Goal: Answer question/provide support: Share knowledge or assist other users

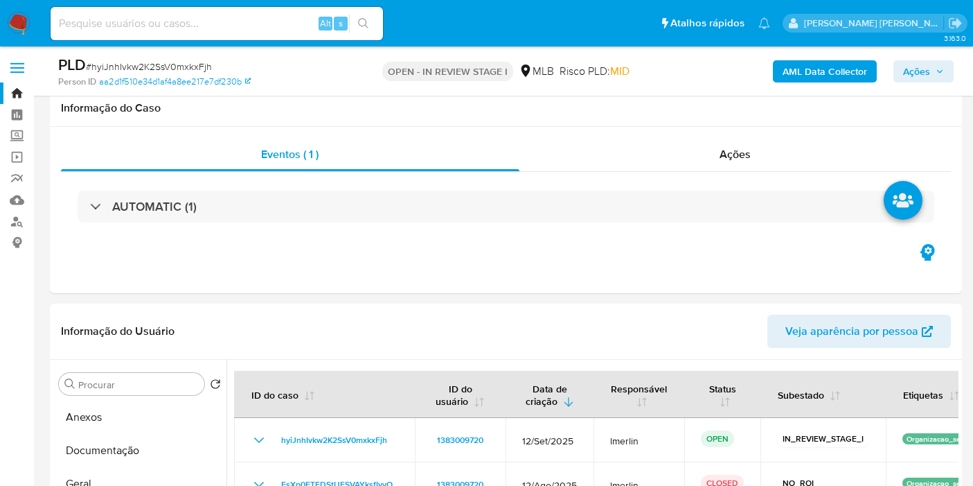
select select "10"
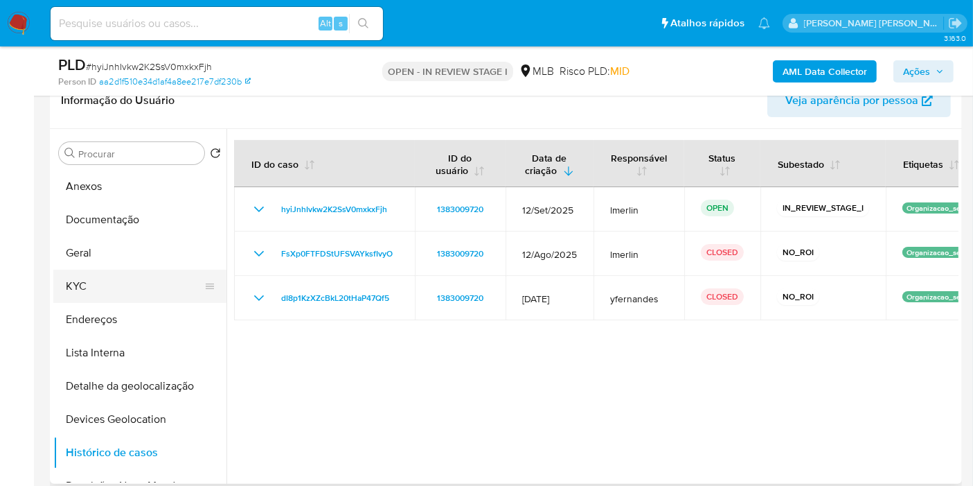
click at [87, 287] on button "KYC" at bounding box center [134, 285] width 162 height 33
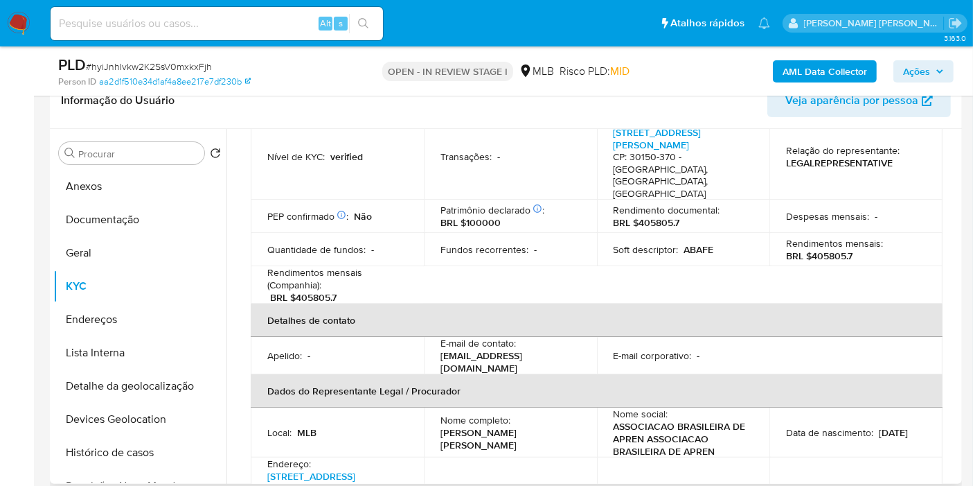
scroll to position [384, 0]
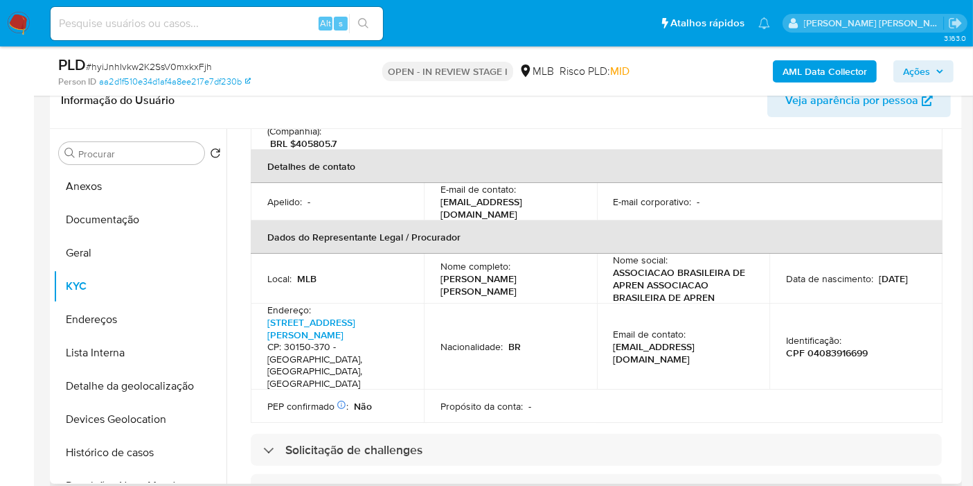
click at [499, 272] on p "Vinicius Lima Pinheiro" at bounding box center [508, 284] width 134 height 25
click at [524, 272] on p "Vinicius Lima Pinheiro" at bounding box center [508, 284] width 134 height 25
drag, startPoint x: 544, startPoint y: 258, endPoint x: 441, endPoint y: 256, distance: 103.2
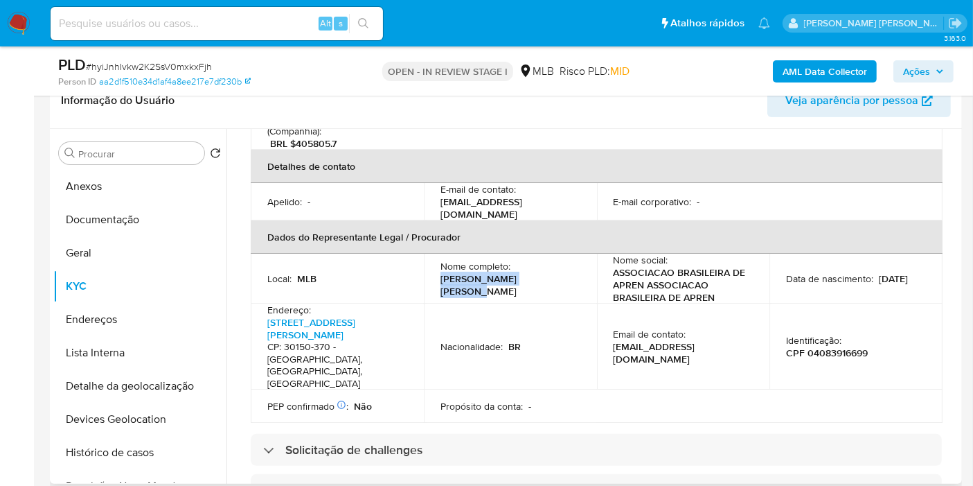
click at [441, 260] on div "Nome completo : Vinicius Lima Pinheiro" at bounding box center [511, 278] width 140 height 37
copy p "Vinicius Lima Pinheiro"
click at [830, 346] on p "CPF 04083916699" at bounding box center [827, 352] width 82 height 12
copy p "04083916699"
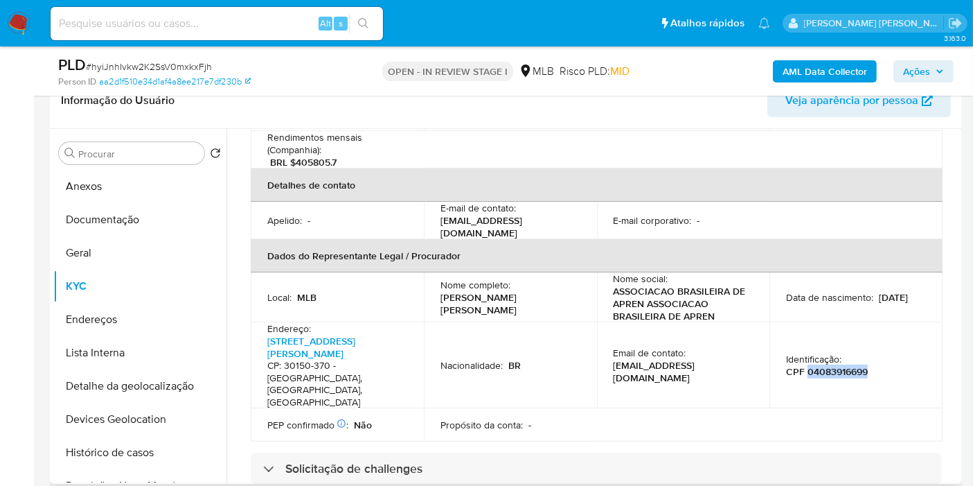
scroll to position [58, 0]
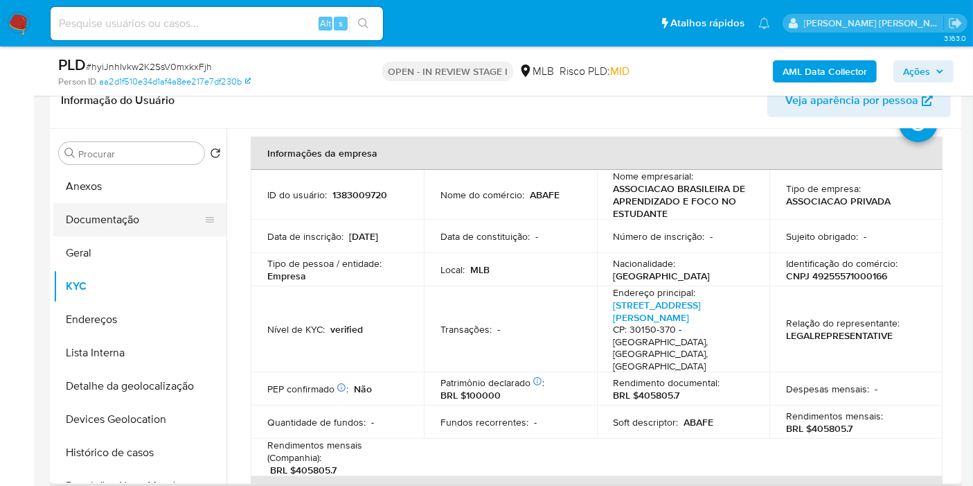
click at [143, 231] on button "Documentação" at bounding box center [134, 219] width 162 height 33
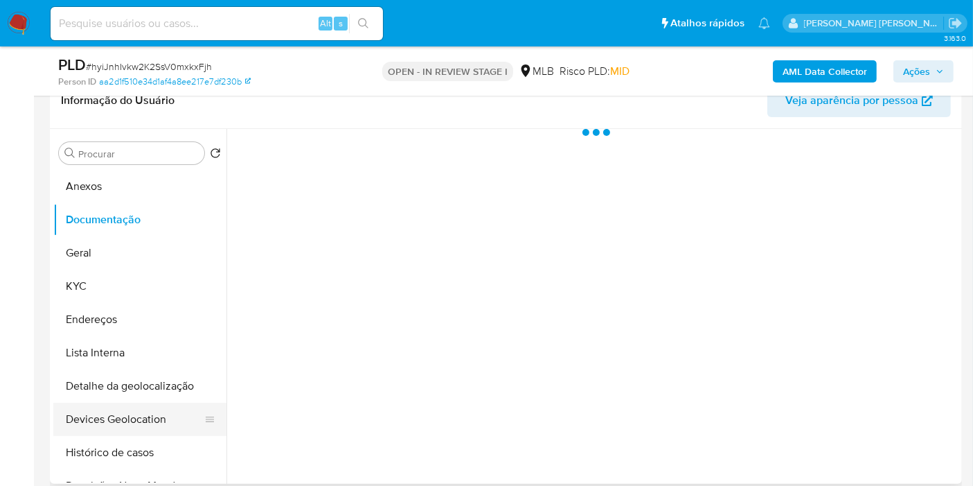
scroll to position [0, 0]
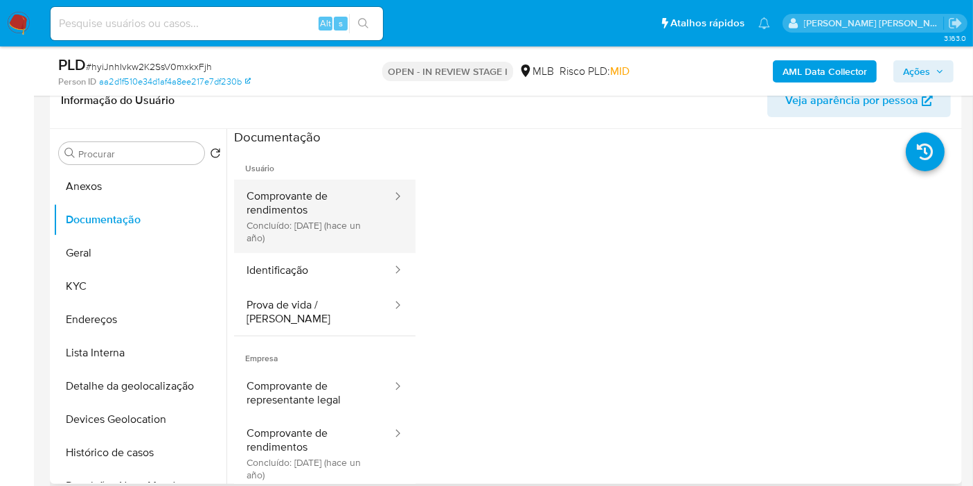
click at [330, 229] on button "Comprovante de rendimentos Concluído: 20/06/2024 (hace un año)" at bounding box center [313, 215] width 159 height 73
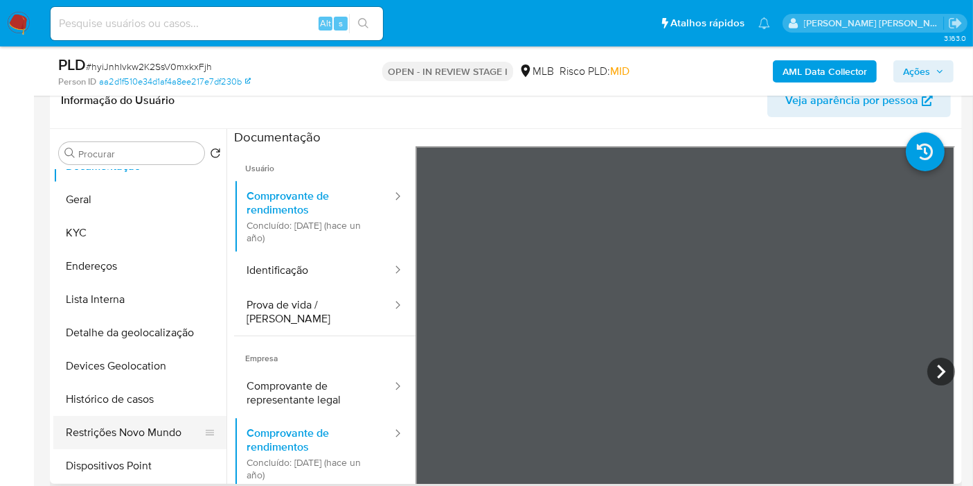
scroll to position [77, 0]
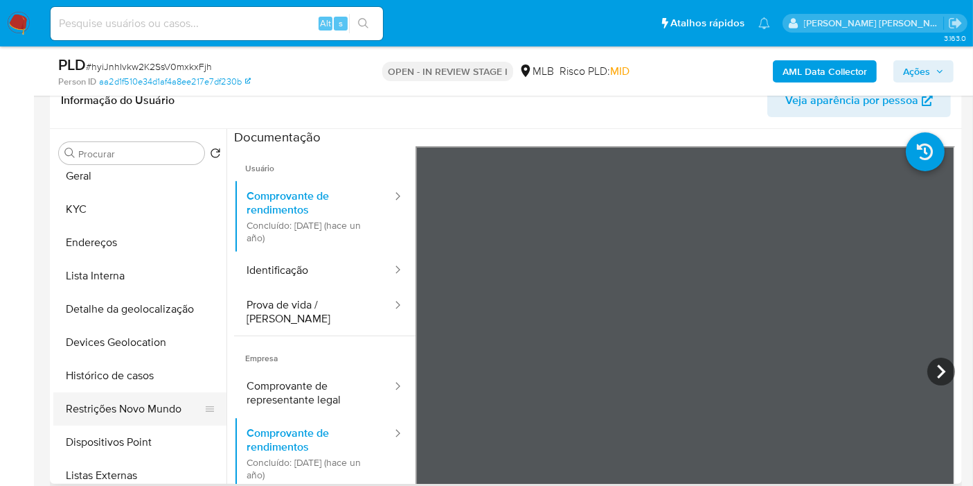
click at [121, 398] on button "Restrições Novo Mundo" at bounding box center [134, 408] width 162 height 33
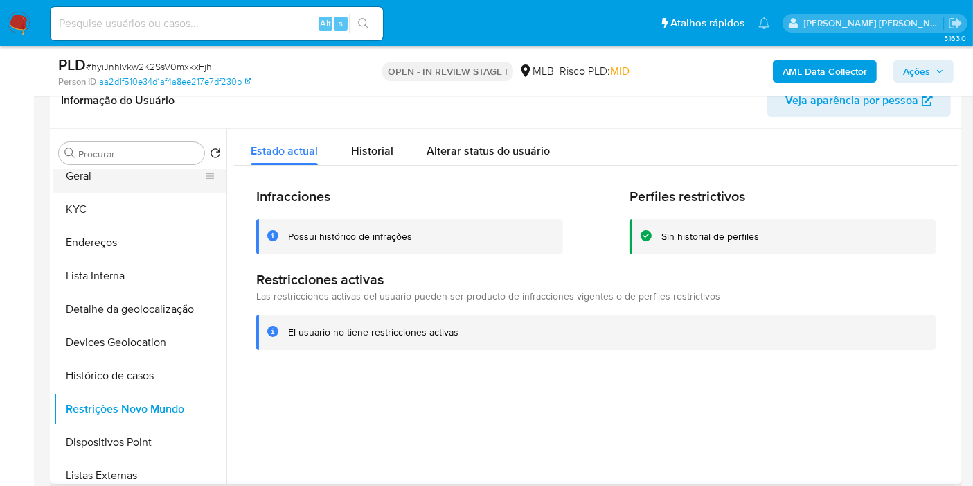
click at [123, 185] on button "Geral" at bounding box center [134, 175] width 162 height 33
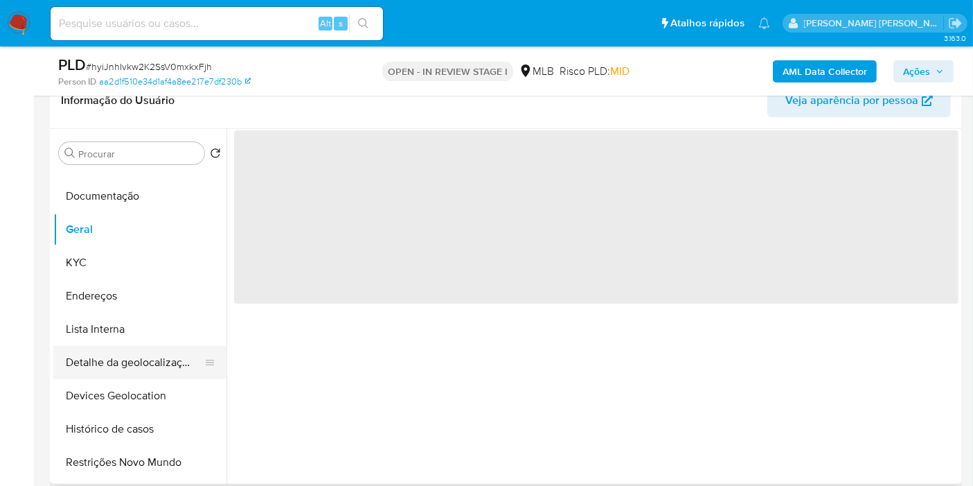
scroll to position [0, 0]
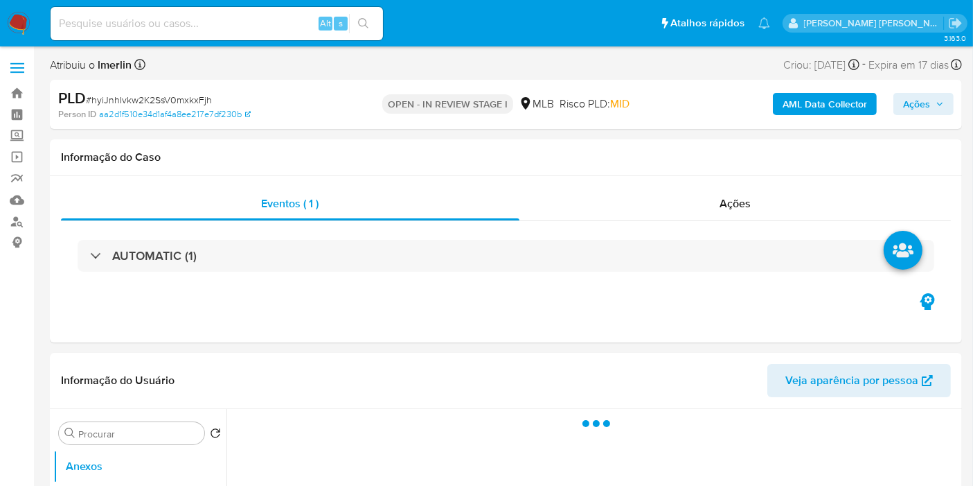
select select "10"
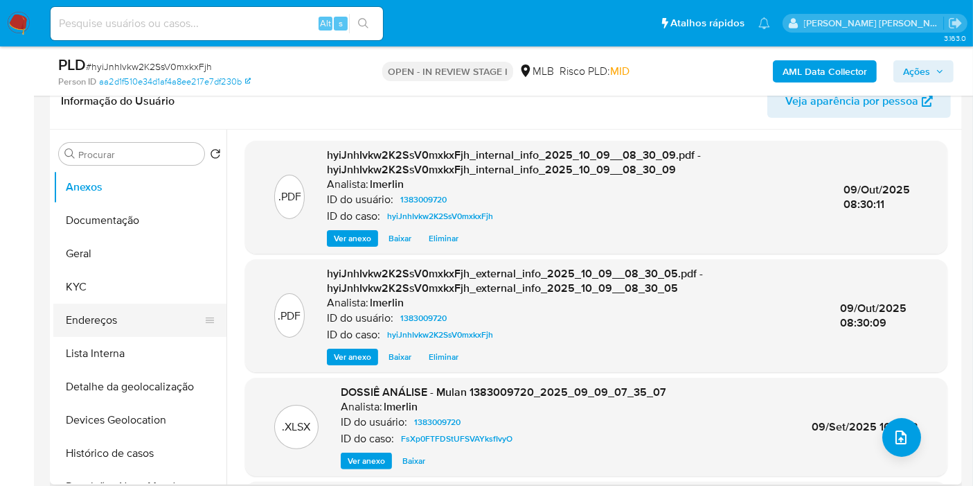
scroll to position [231, 0]
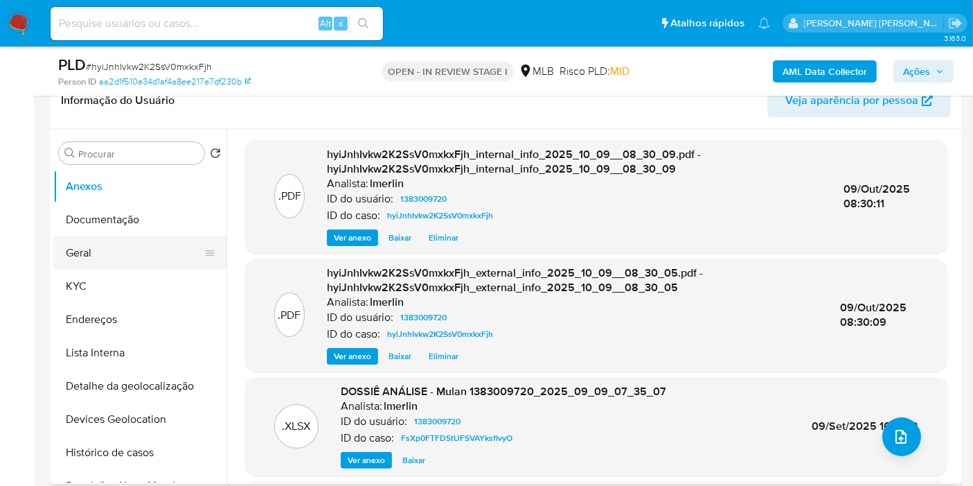
click at [132, 256] on button "Geral" at bounding box center [134, 252] width 162 height 33
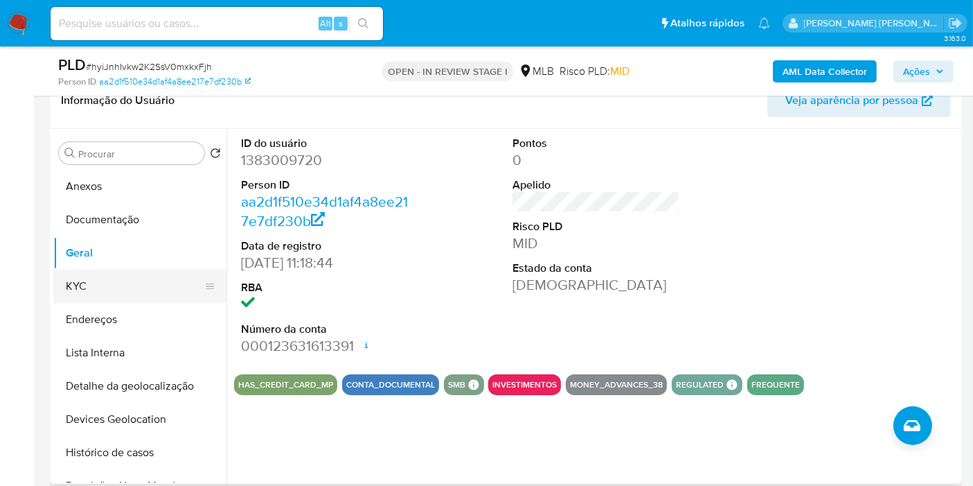
click at [87, 283] on button "KYC" at bounding box center [134, 285] width 162 height 33
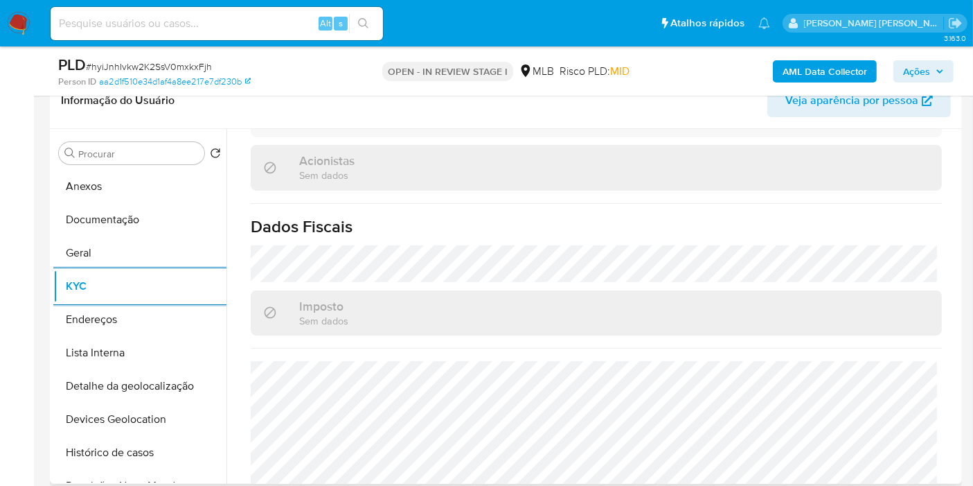
scroll to position [905, 0]
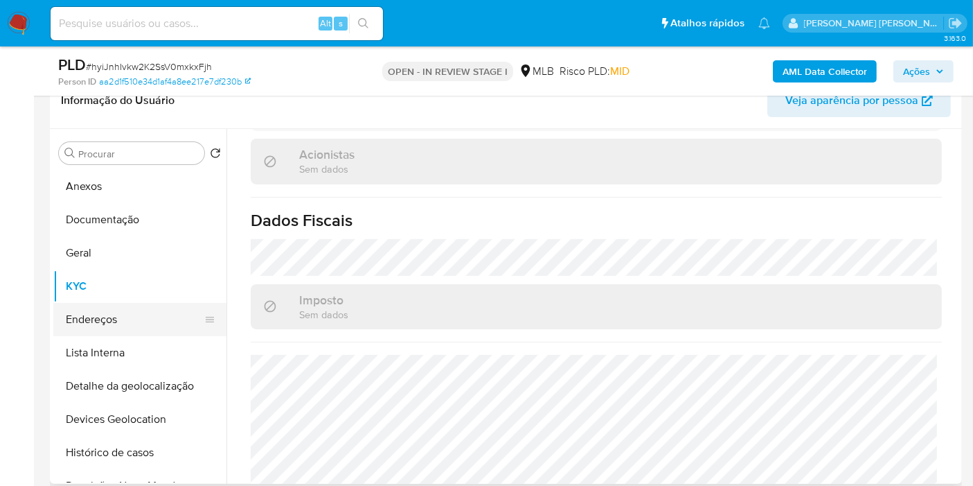
click at [130, 321] on button "Endereços" at bounding box center [134, 319] width 162 height 33
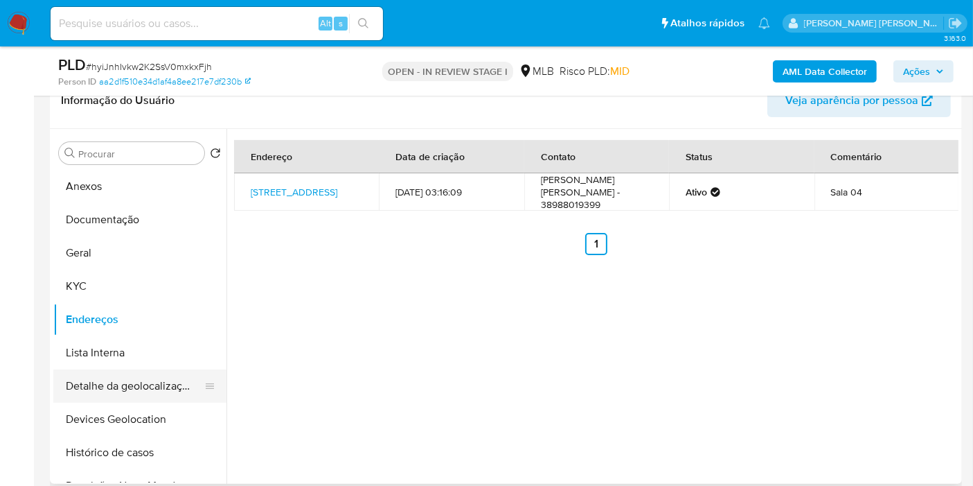
click at [160, 382] on button "Detalhe da geolocalização" at bounding box center [134, 385] width 162 height 33
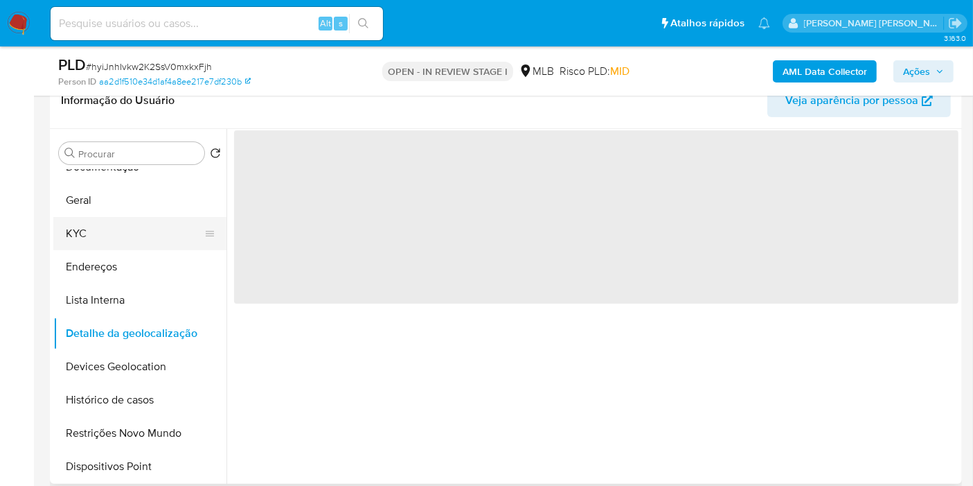
scroll to position [77, 0]
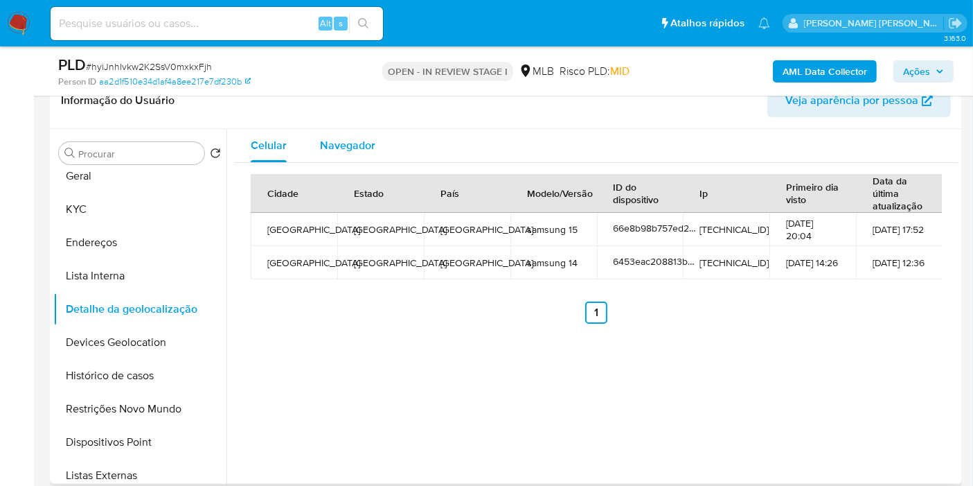
click at [360, 137] on span "Navegador" at bounding box center [347, 145] width 55 height 16
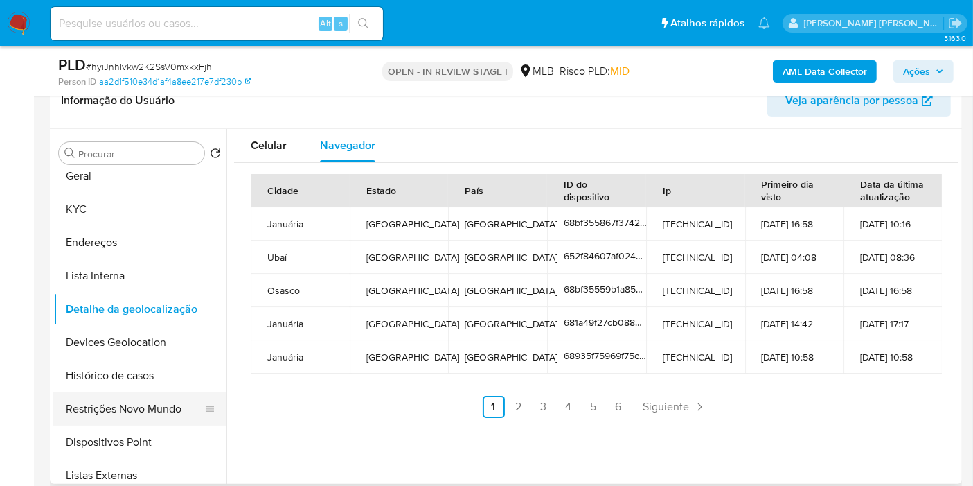
click at [111, 414] on button "Restrições Novo Mundo" at bounding box center [134, 408] width 162 height 33
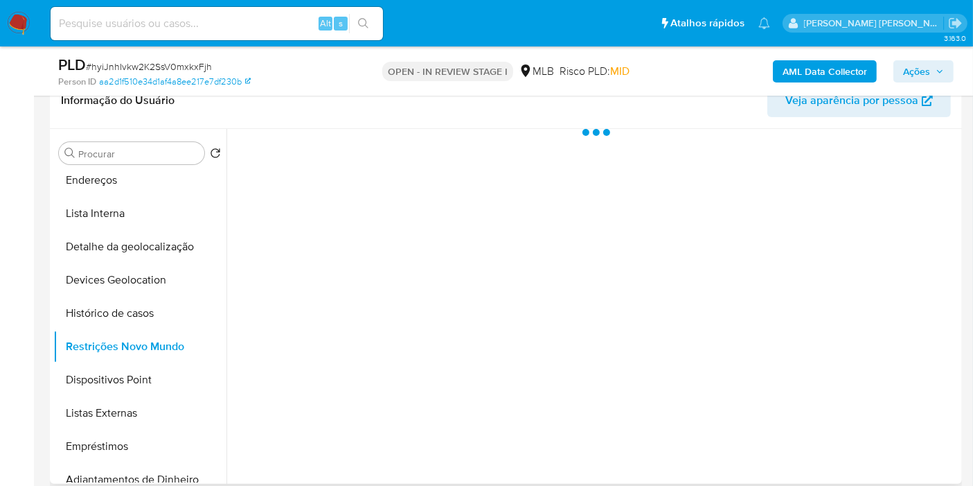
scroll to position [154, 0]
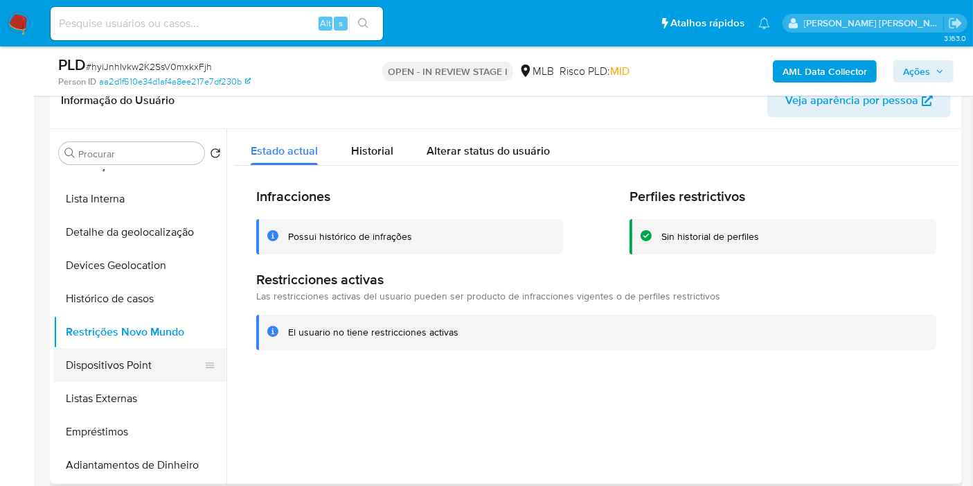
click at [140, 361] on button "Dispositivos Point" at bounding box center [134, 364] width 162 height 33
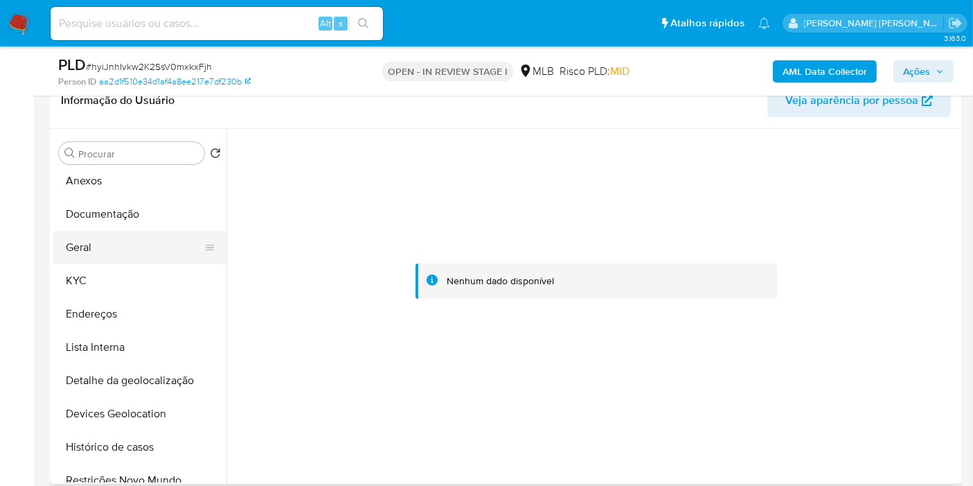
scroll to position [0, 0]
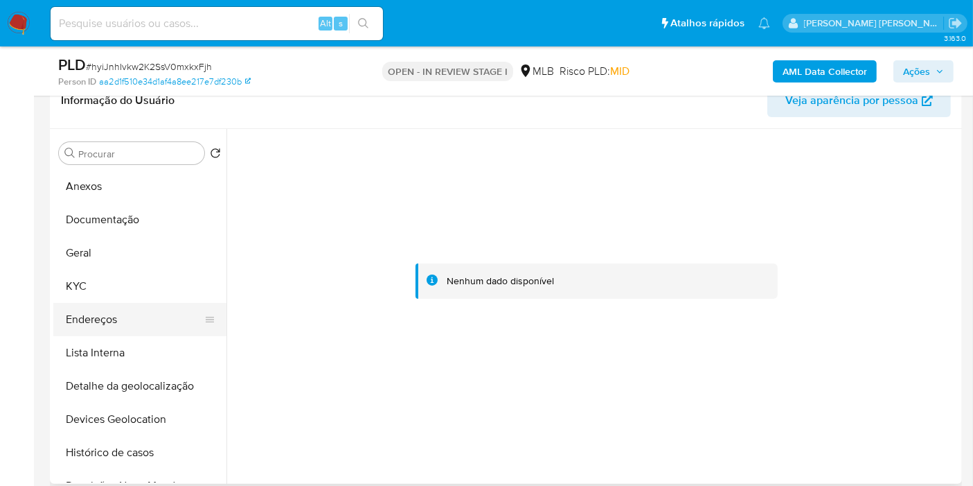
click at [109, 319] on button "Endereços" at bounding box center [134, 319] width 162 height 33
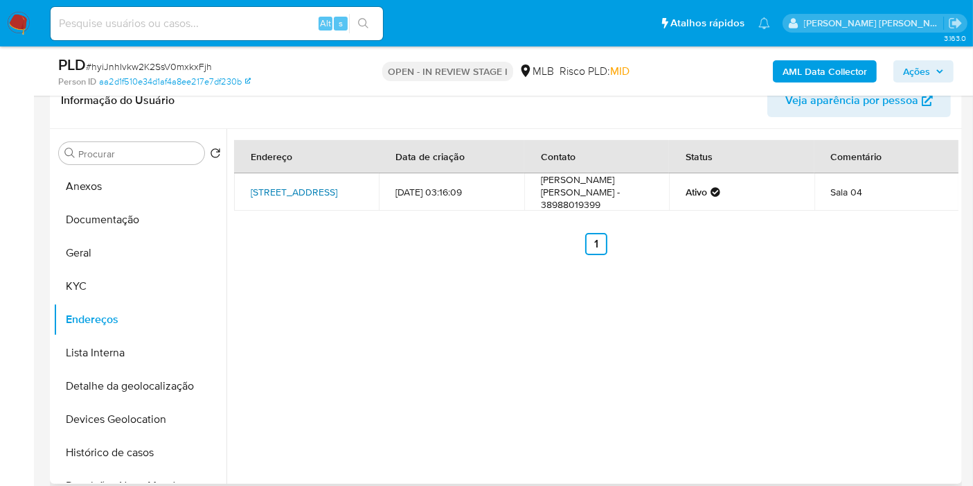
click at [306, 199] on link "Rua Bambuí 20, Belo Horizonte, Minas Gerais, 30210490, Brasil 20" at bounding box center [294, 192] width 87 height 14
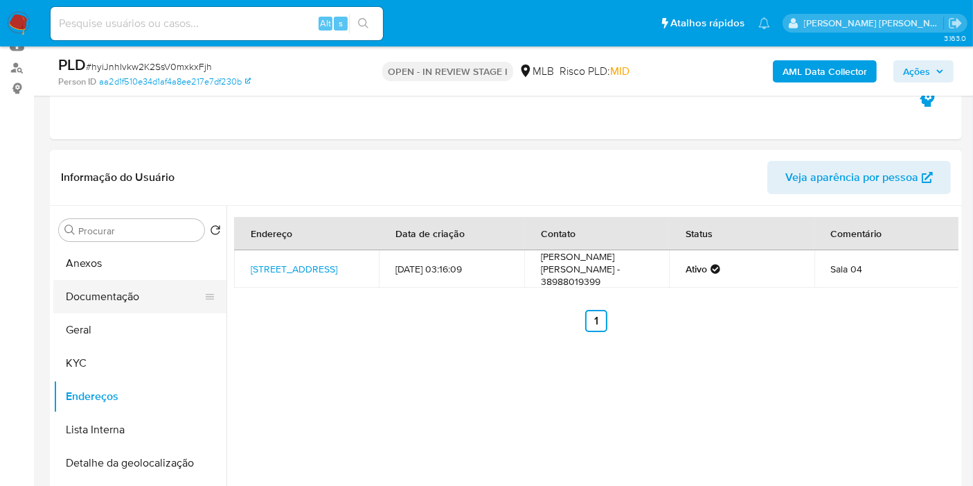
drag, startPoint x: 134, startPoint y: 360, endPoint x: 161, endPoint y: 300, distance: 66.3
click at [132, 360] on button "KYC" at bounding box center [139, 362] width 173 height 33
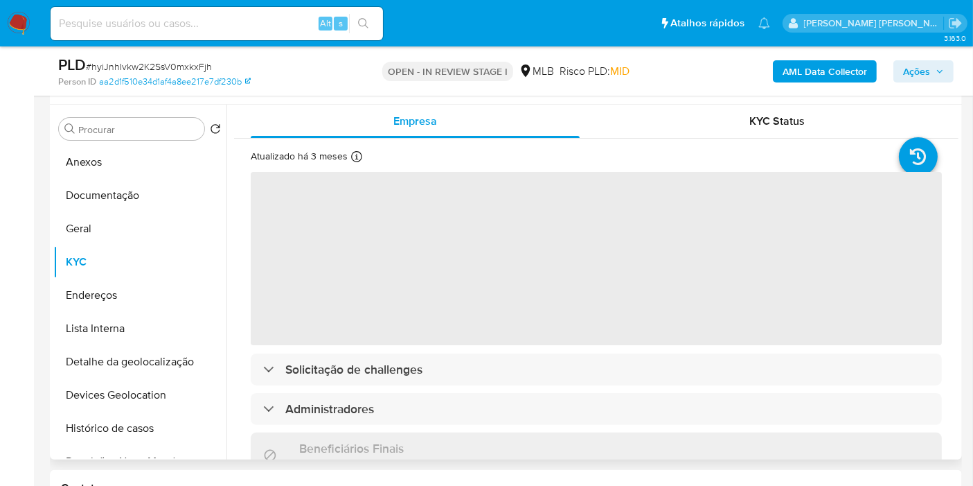
scroll to position [231, 0]
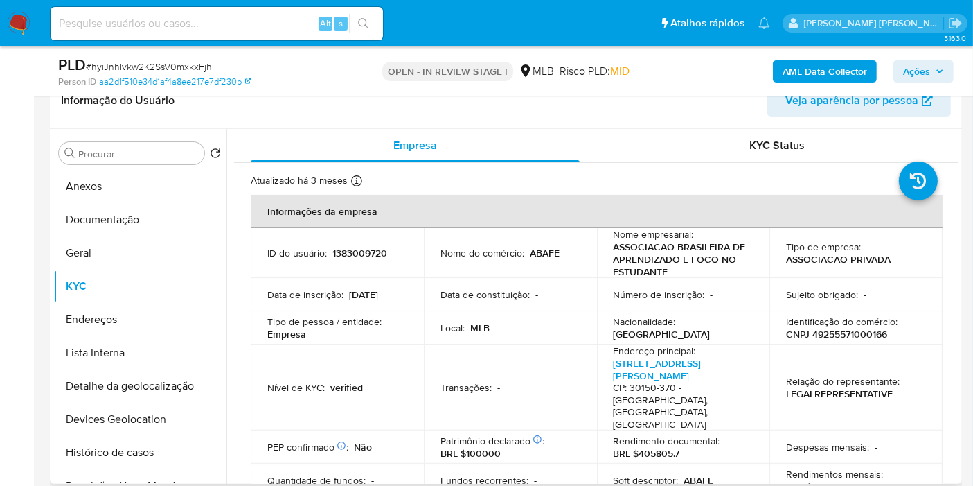
click at [829, 333] on p "CNPJ 49255571000166" at bounding box center [836, 334] width 101 height 12
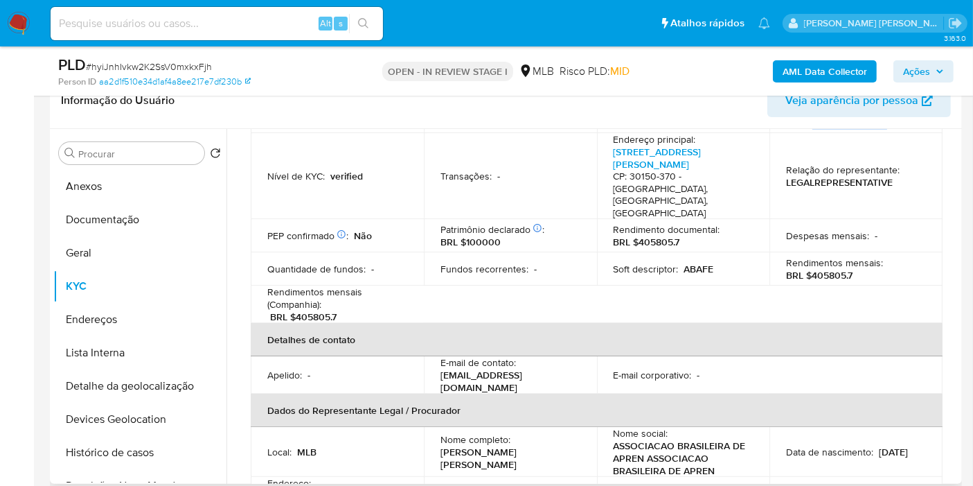
scroll to position [308, 0]
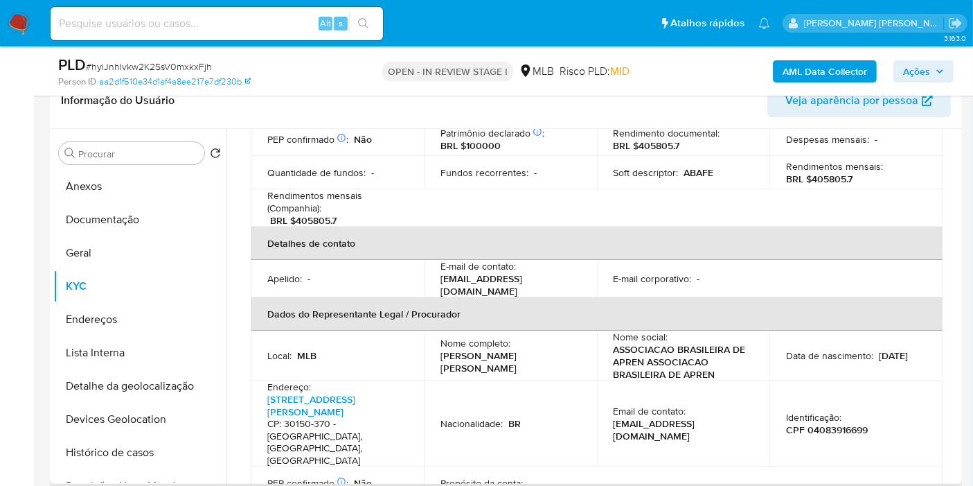
click at [817, 423] on p "CPF 04083916699" at bounding box center [827, 429] width 82 height 12
click at [819, 423] on p "CPF 04083916699" at bounding box center [827, 429] width 82 height 12
copy p "04083916699"
click at [123, 189] on button "Anexos" at bounding box center [134, 186] width 162 height 33
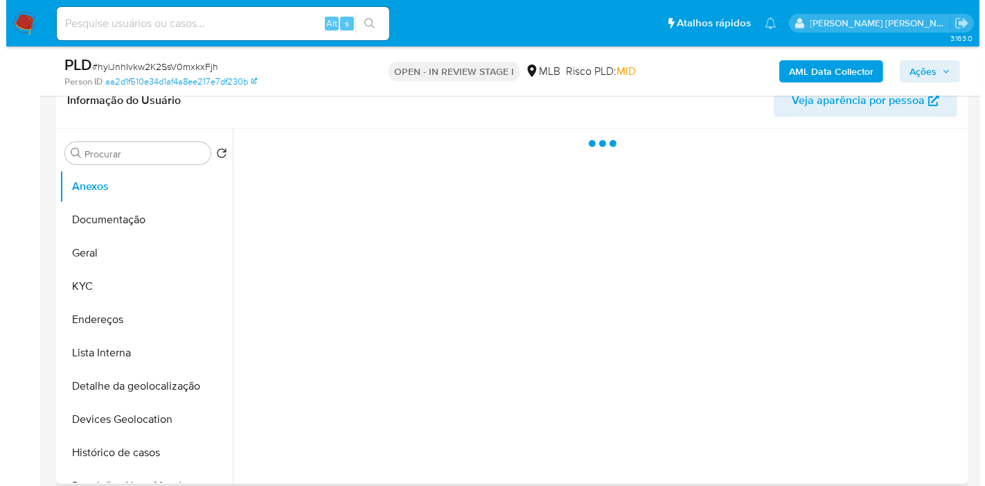
scroll to position [0, 0]
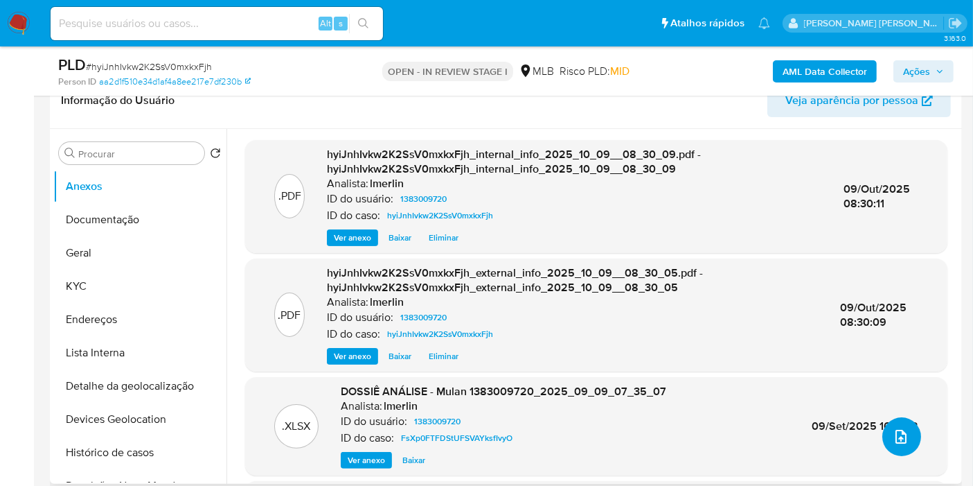
click at [894, 439] on icon "upload-file" at bounding box center [901, 436] width 17 height 17
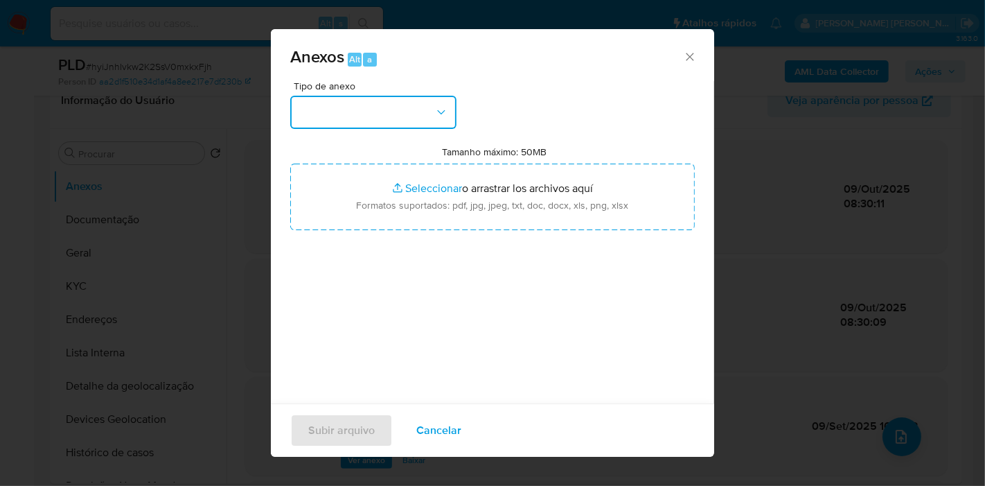
click at [343, 103] on button "button" at bounding box center [373, 112] width 166 height 33
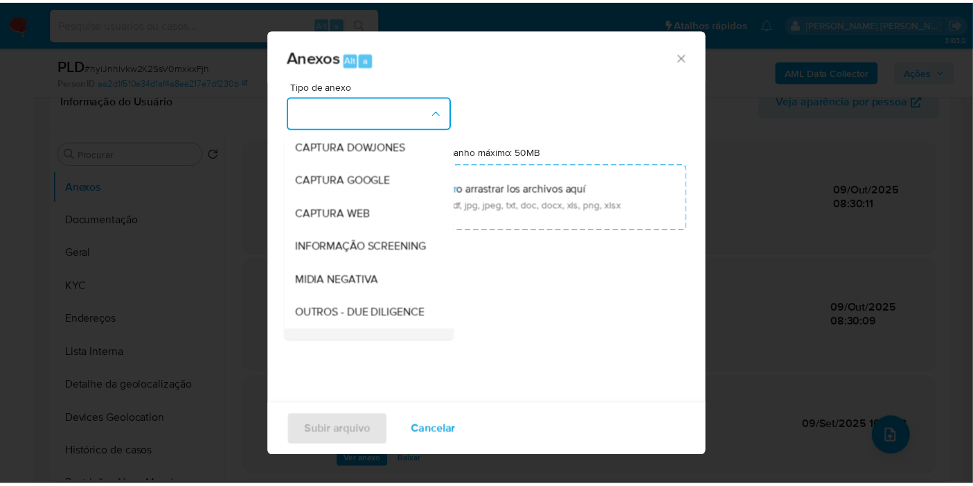
scroll to position [154, 0]
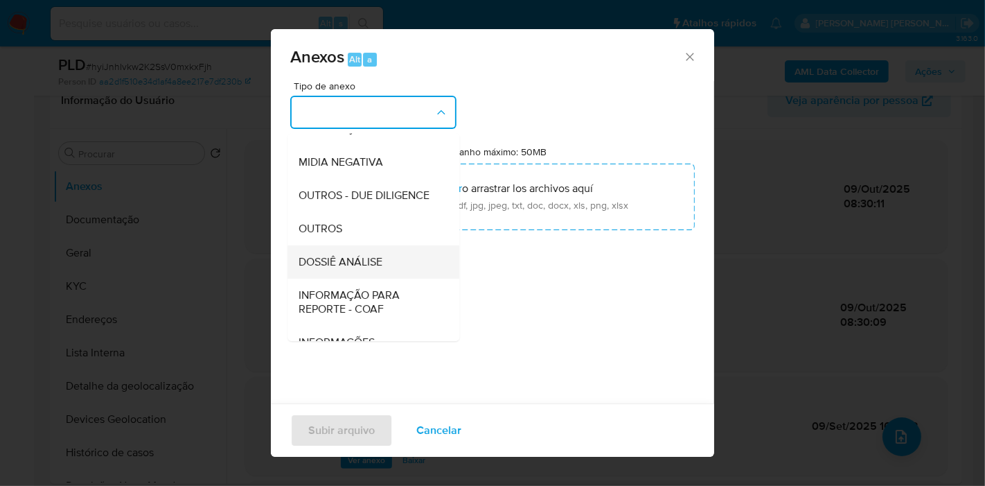
click at [385, 278] on div "DOSSIÊ ANÁLISE" at bounding box center [369, 261] width 141 height 33
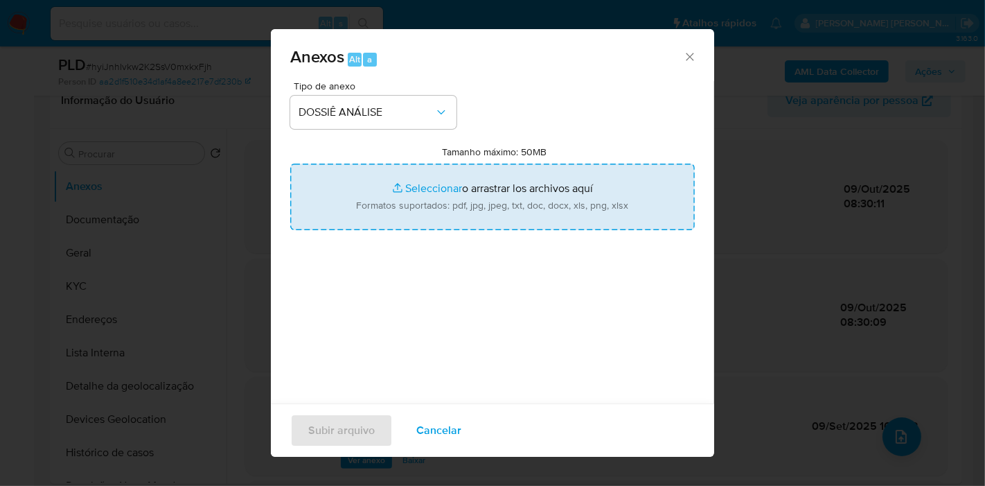
click at [499, 190] on input "Tamanho máximo: 50MB Seleccionar archivos" at bounding box center [492, 196] width 405 height 67
click at [456, 190] on input "Tamanho máximo: 50MB Seleccionar archivos" at bounding box center [492, 196] width 405 height 67
type input "C:\fakepath\Mulan 1383009720_2025_10_09_07_42_24.xlsx"
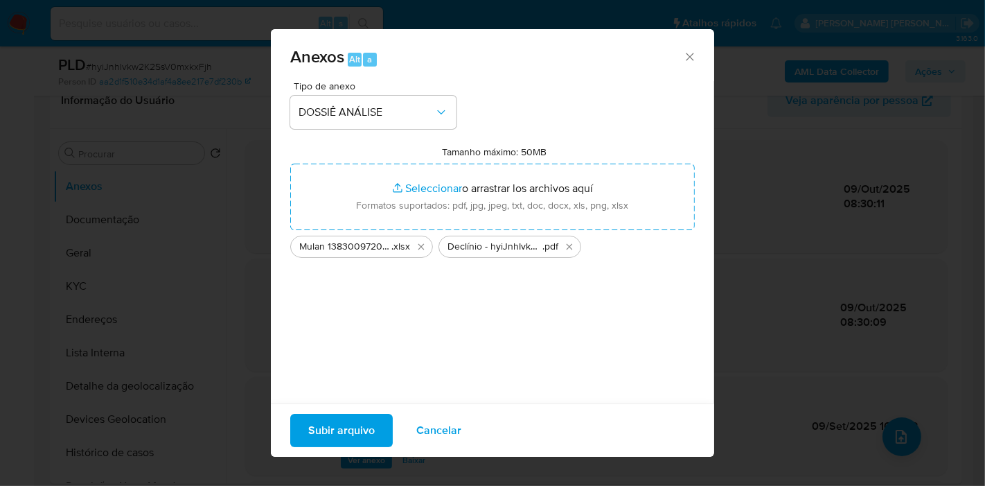
click at [425, 322] on div "Tipo de anexo DOSSIÊ ANÁLISE Tamanho máximo: 50MB Seleccionar archivos Seleccio…" at bounding box center [492, 244] width 405 height 327
click at [352, 423] on span "Subir arquivo" at bounding box center [341, 430] width 67 height 30
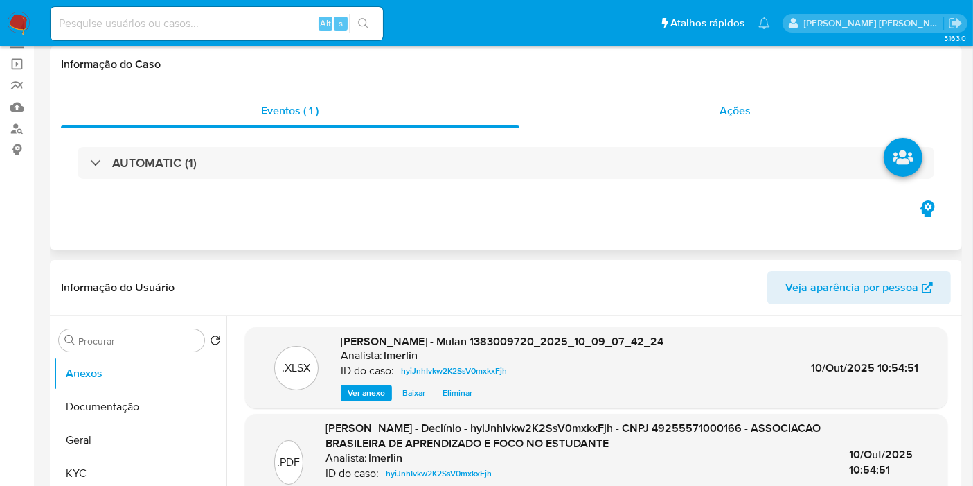
scroll to position [0, 0]
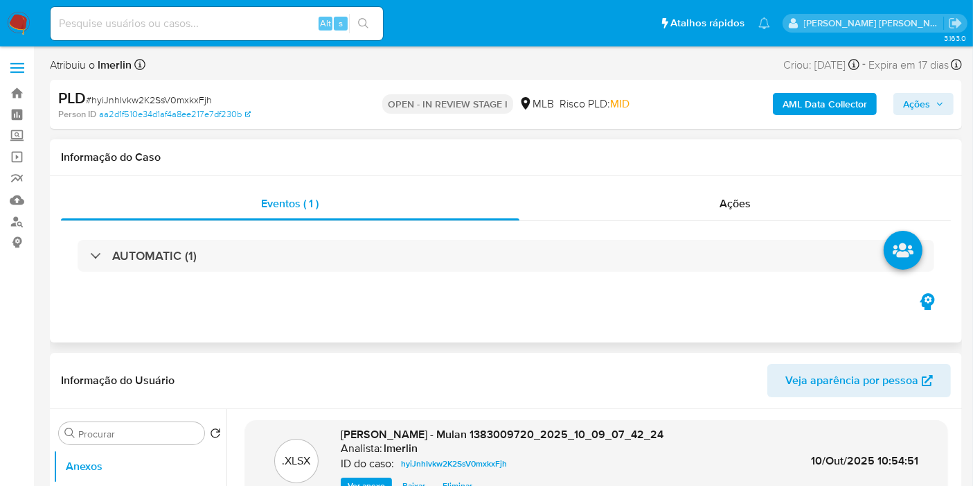
click at [752, 180] on div "Eventos ( 1 ) Ações AUTOMATIC (1)" at bounding box center [506, 259] width 912 height 166
click at [754, 215] on div "Ações" at bounding box center [736, 203] width 432 height 33
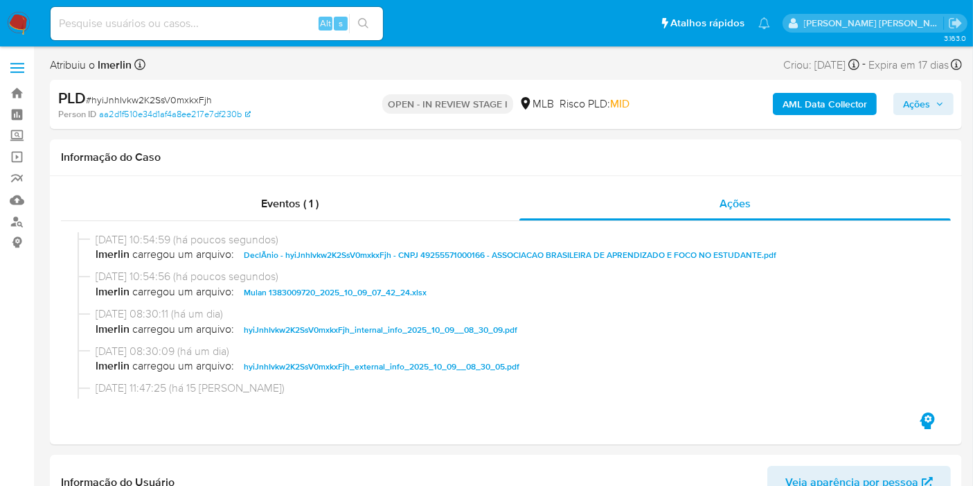
click at [936, 106] on icon "button" at bounding box center [940, 104] width 8 height 8
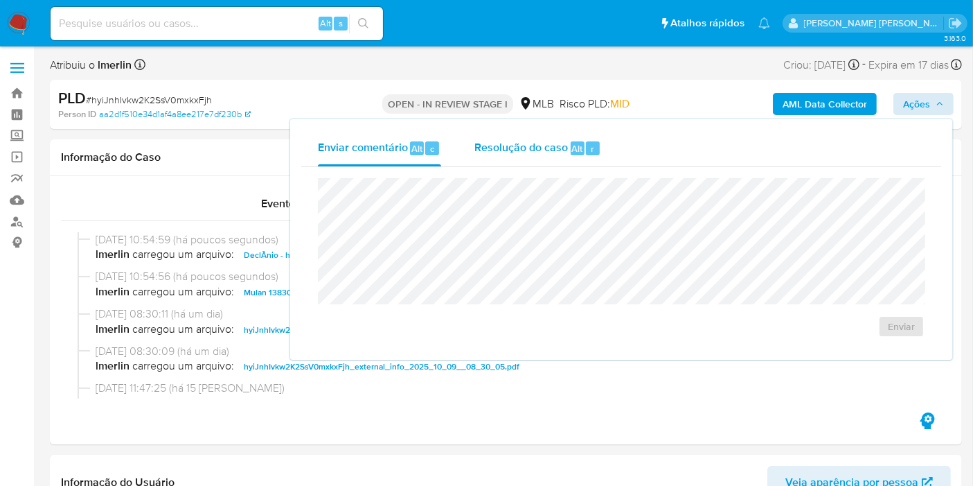
click at [560, 147] on span "Resolução do caso" at bounding box center [522, 148] width 94 height 16
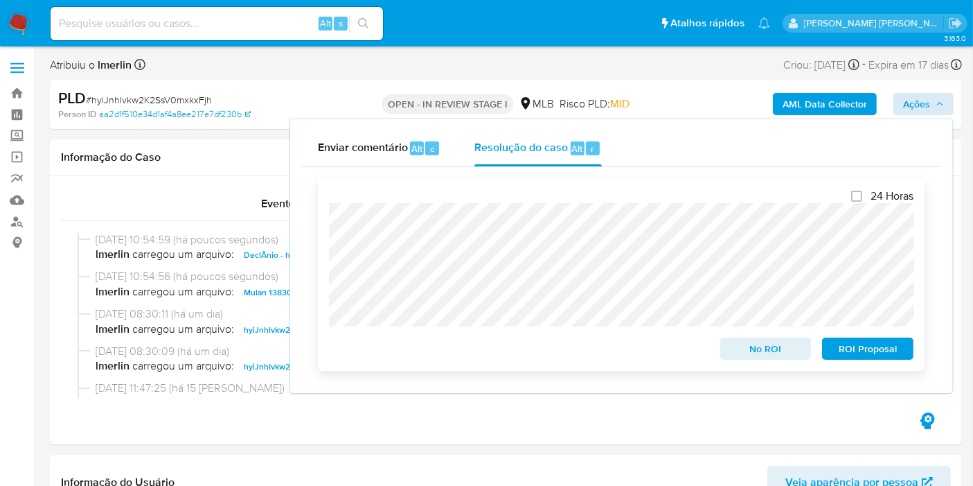
click at [754, 348] on span "No ROI" at bounding box center [766, 348] width 72 height 19
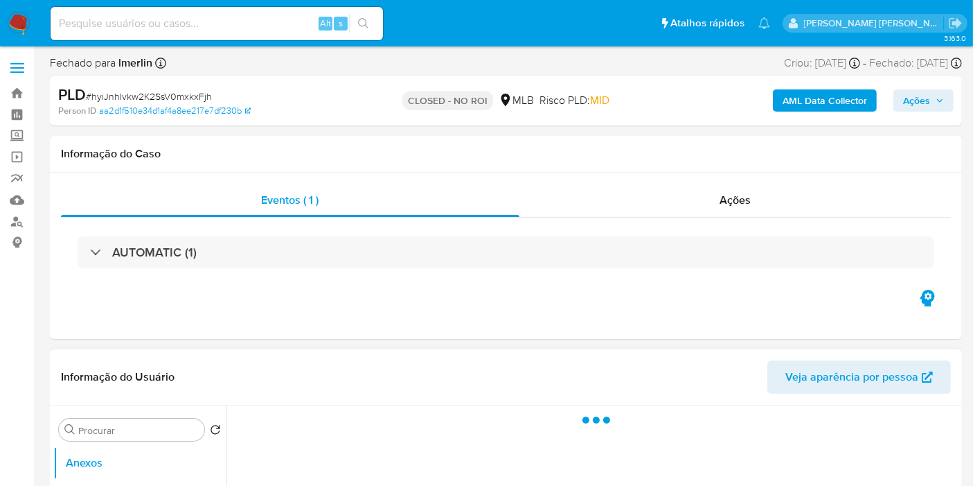
select select "10"
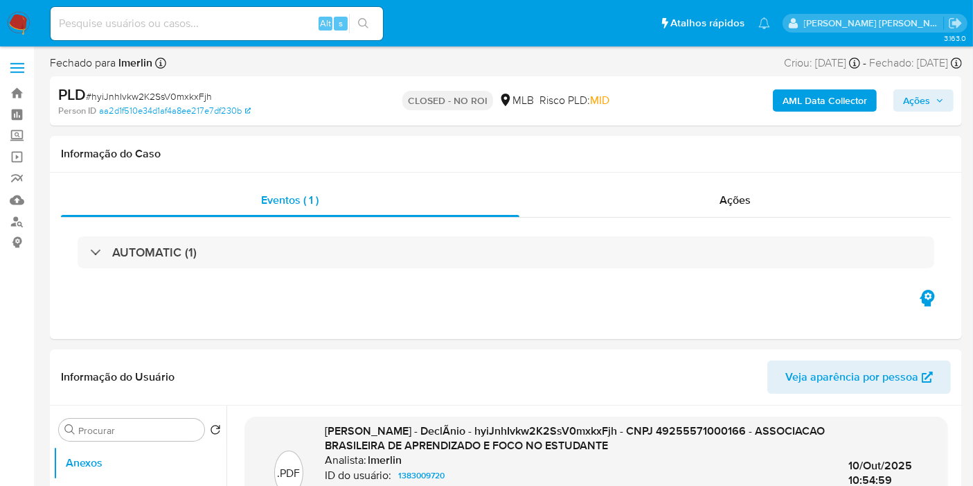
click at [247, 30] on input at bounding box center [217, 24] width 333 height 18
paste input "YSWUbOWDlWX7ypmWNLXIL9Pi"
type input "YSWUbOWDlWX7ypmWNLXIL9Pi"
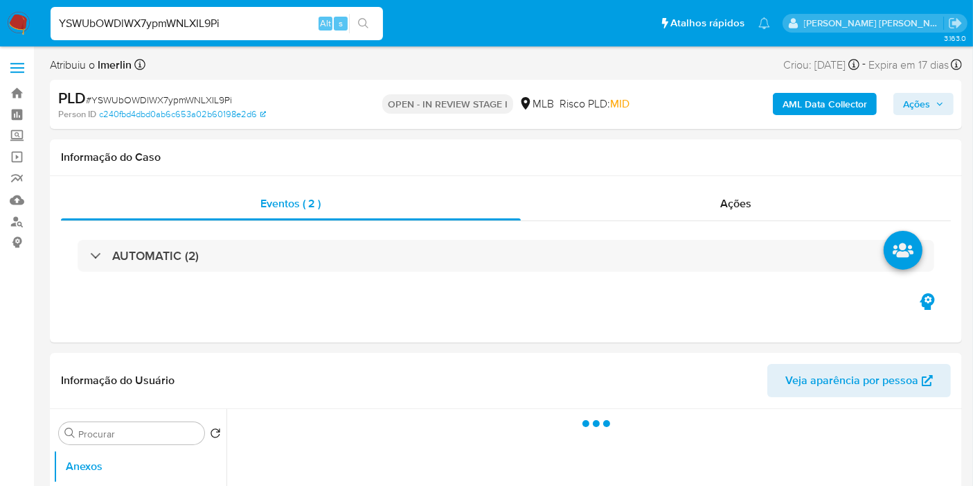
select select "10"
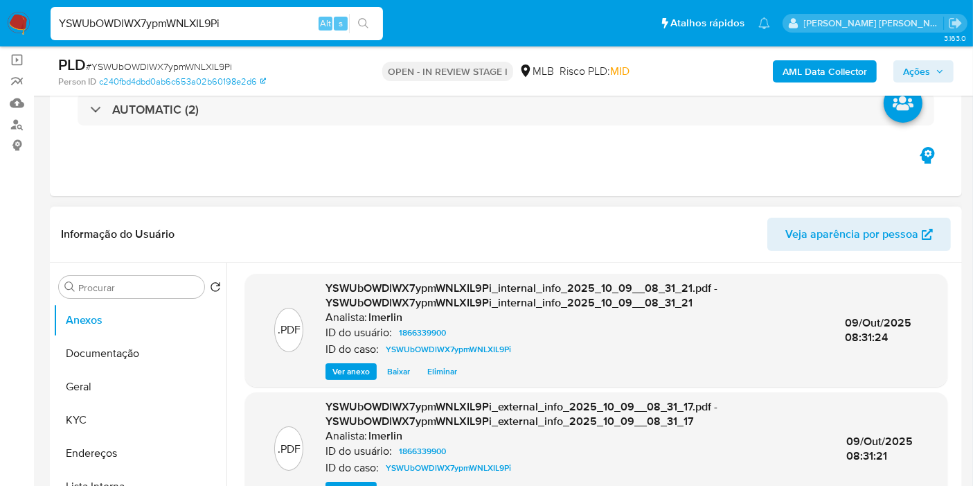
scroll to position [231, 0]
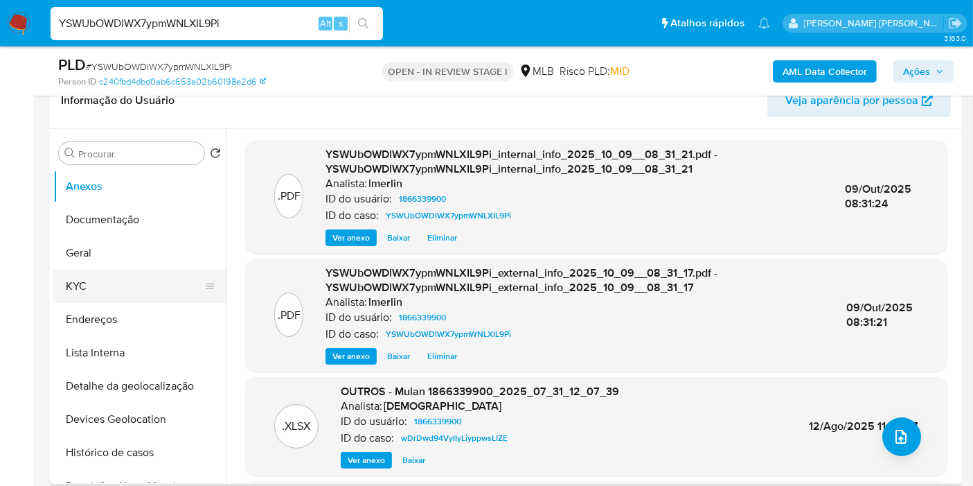
click at [139, 284] on button "KYC" at bounding box center [134, 285] width 162 height 33
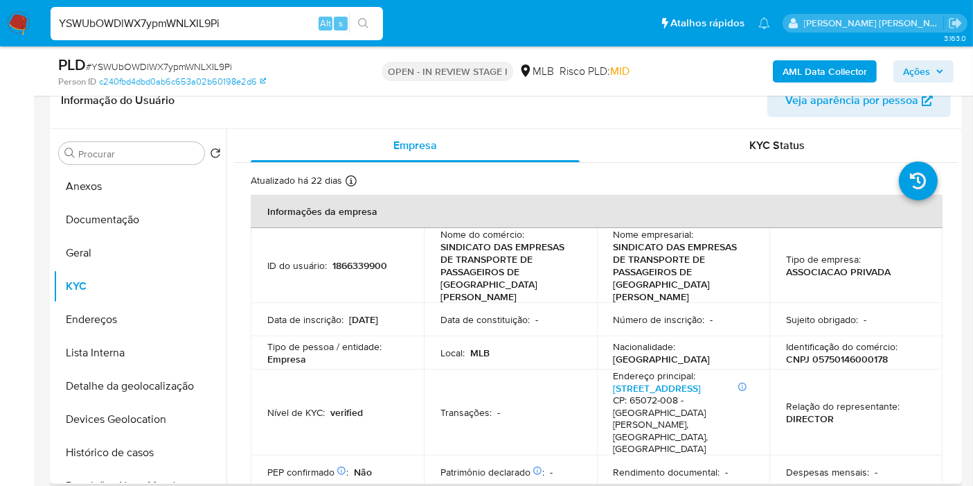
click at [852, 353] on p "CNPJ 05750146000178" at bounding box center [837, 359] width 102 height 12
copy p "05750146000178"
